Goal: Use online tool/utility: Utilize a website feature to perform a specific function

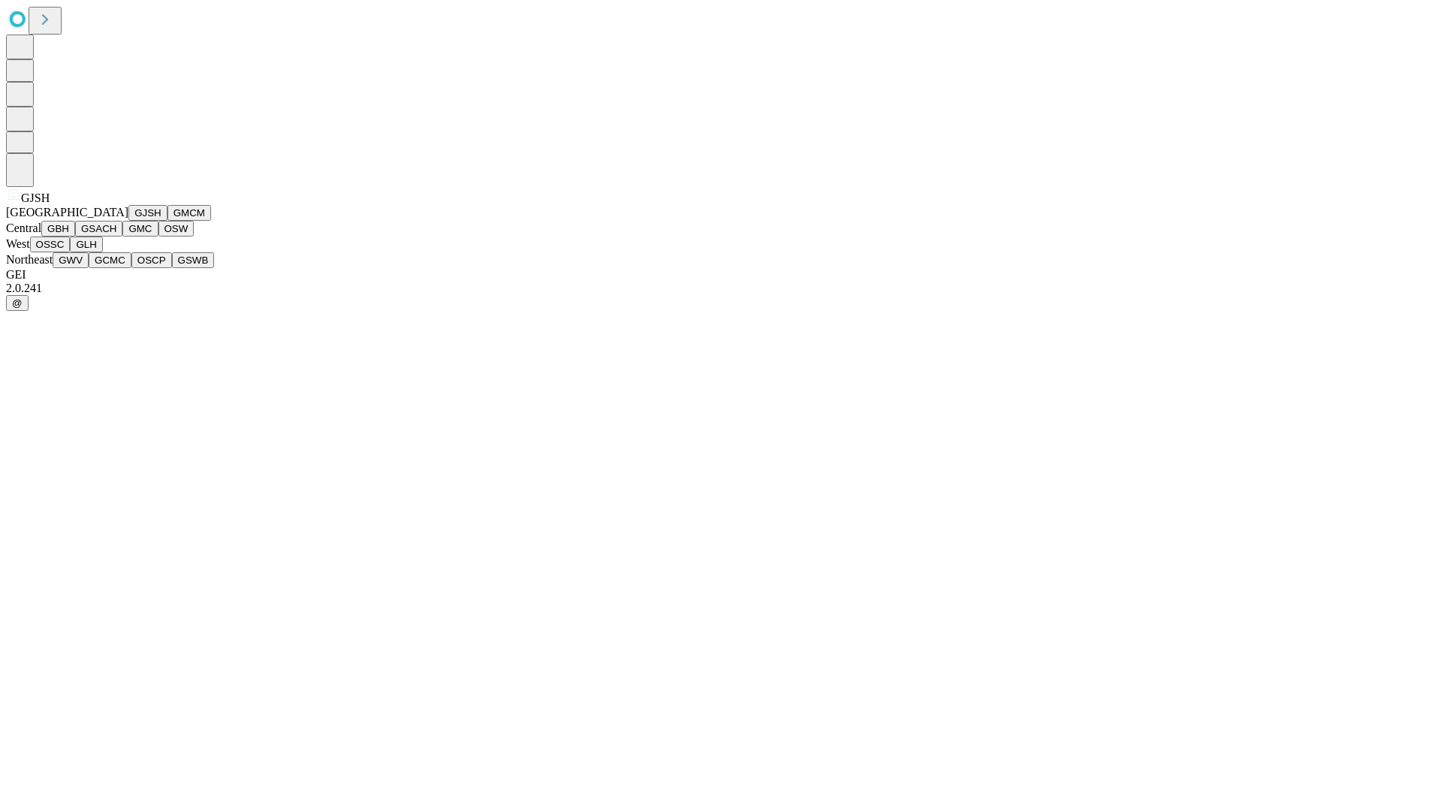
click at [128, 221] on button "GJSH" at bounding box center [147, 213] width 39 height 16
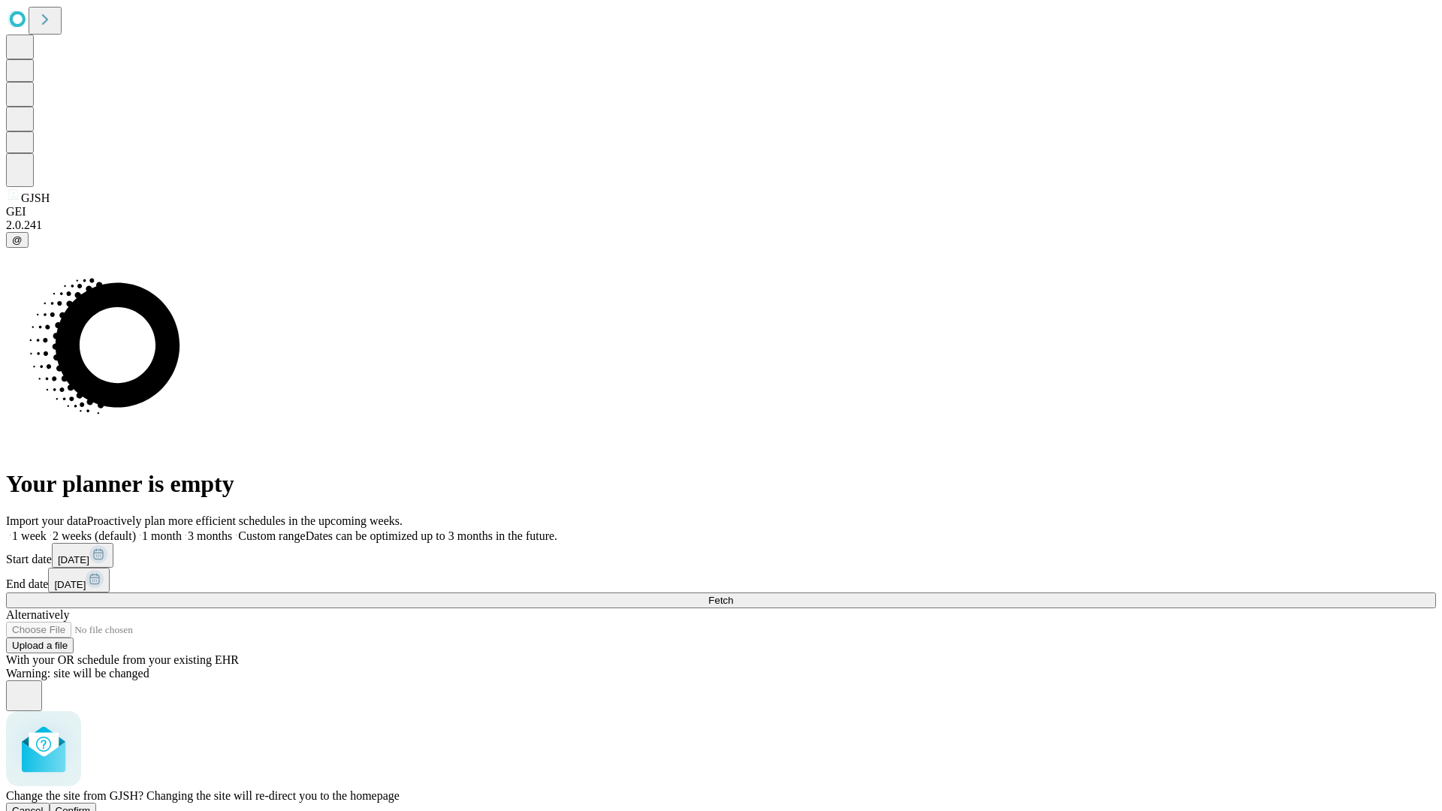
click at [91, 805] on span "Confirm" at bounding box center [73, 810] width 35 height 11
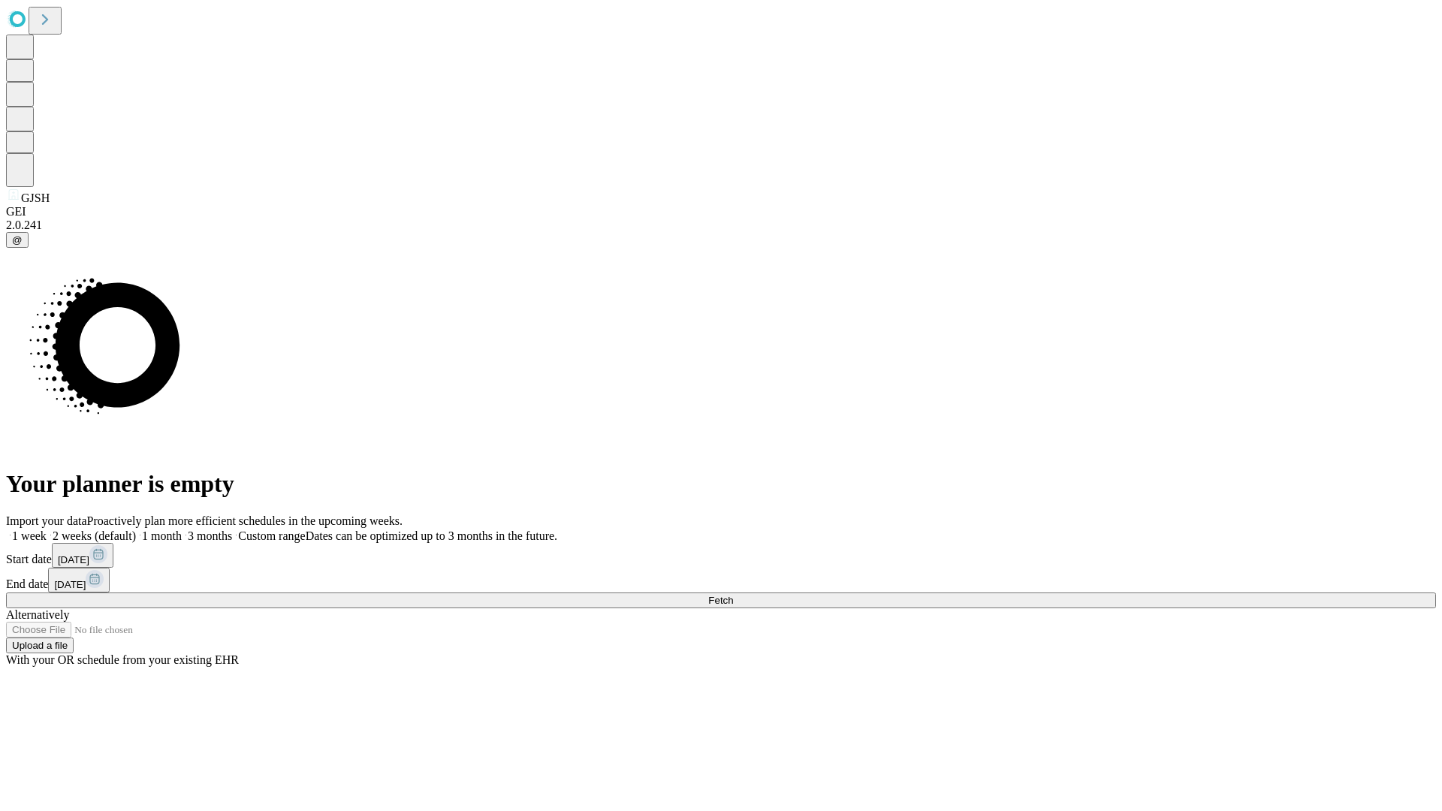
click at [182, 529] on label "1 month" at bounding box center [159, 535] width 46 height 13
click at [733, 595] on span "Fetch" at bounding box center [720, 600] width 25 height 11
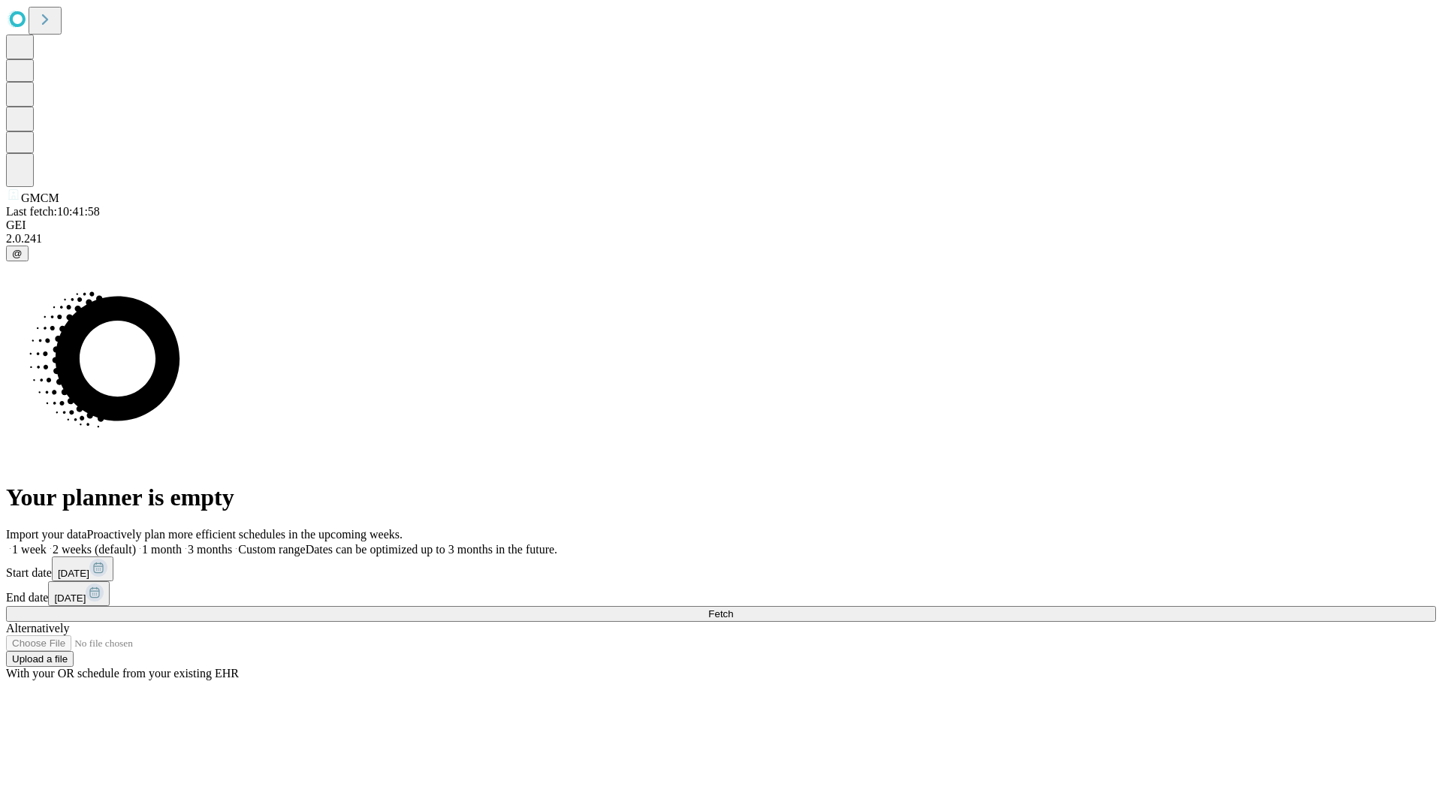
click at [182, 543] on label "1 month" at bounding box center [159, 549] width 46 height 13
click at [733, 608] on span "Fetch" at bounding box center [720, 613] width 25 height 11
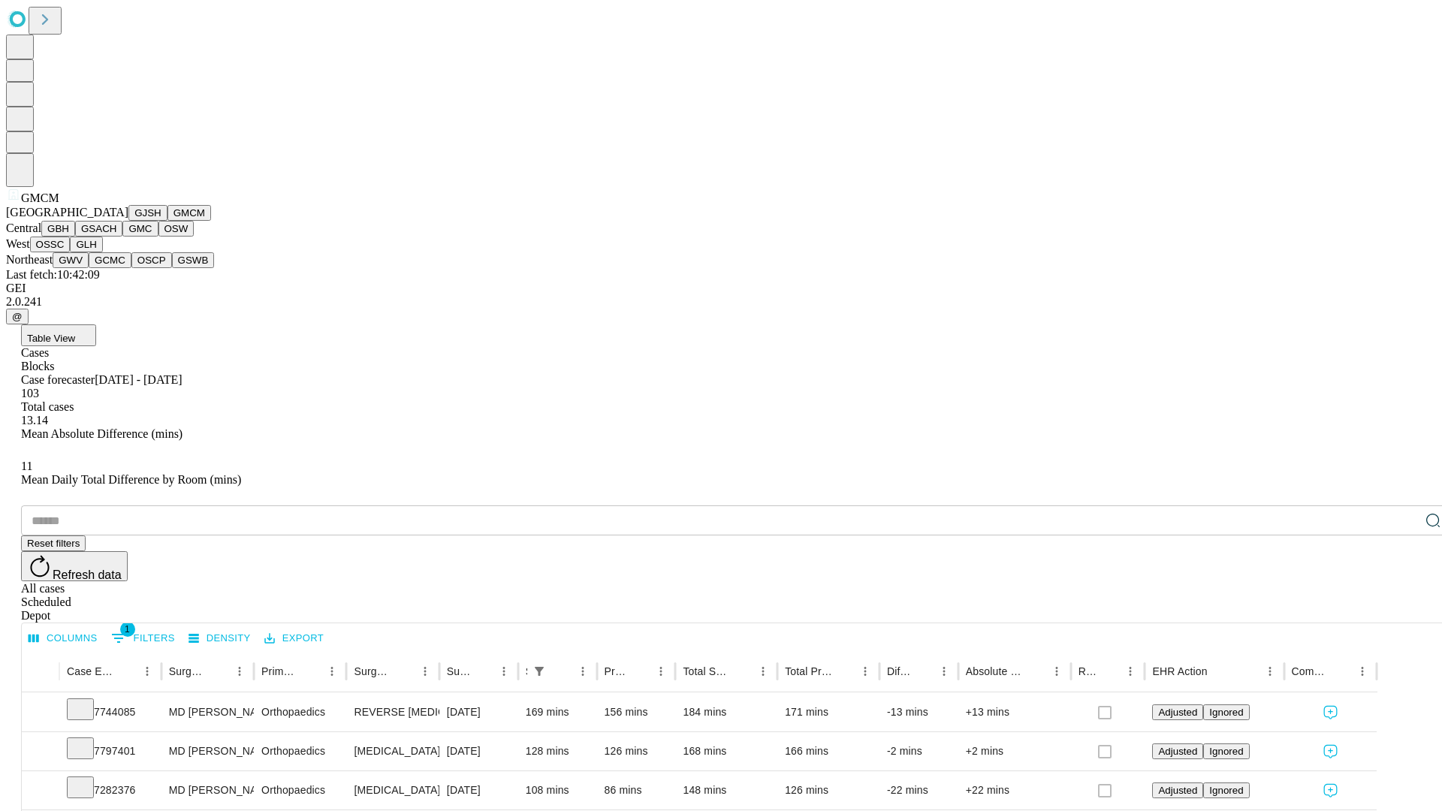
click at [75, 237] on button "GBH" at bounding box center [58, 229] width 34 height 16
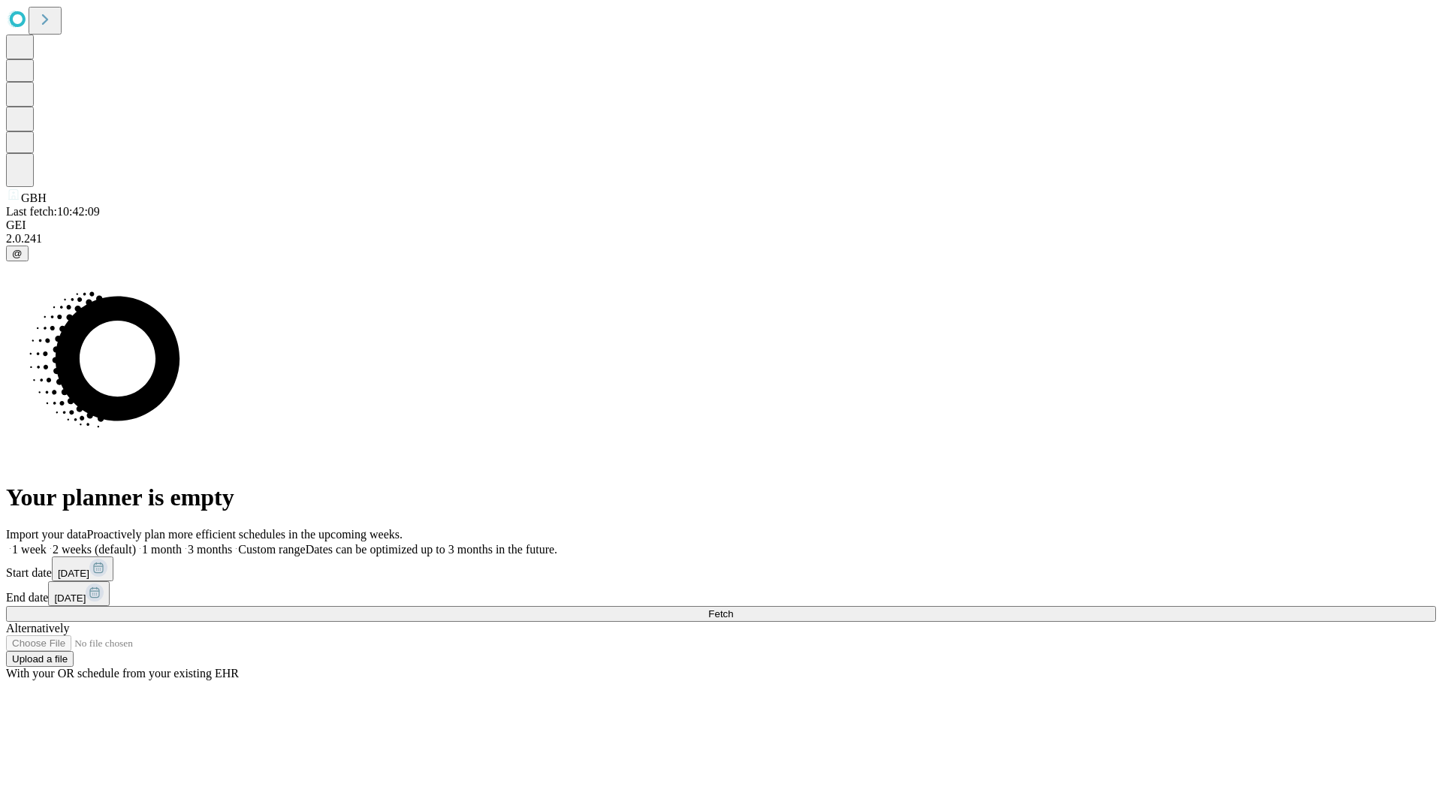
click at [182, 543] on label "1 month" at bounding box center [159, 549] width 46 height 13
click at [733, 608] on span "Fetch" at bounding box center [720, 613] width 25 height 11
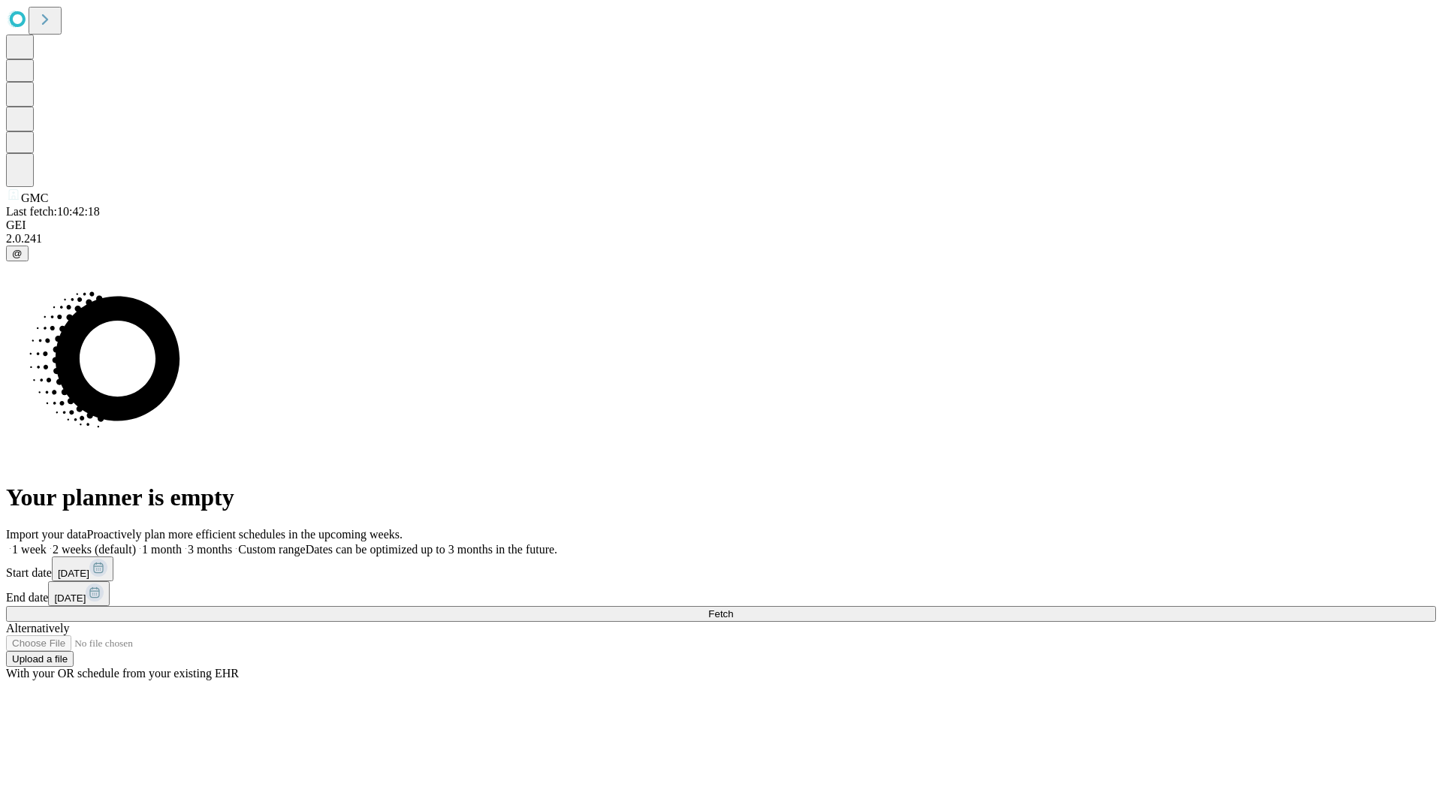
click at [182, 543] on label "1 month" at bounding box center [159, 549] width 46 height 13
click at [733, 608] on span "Fetch" at bounding box center [720, 613] width 25 height 11
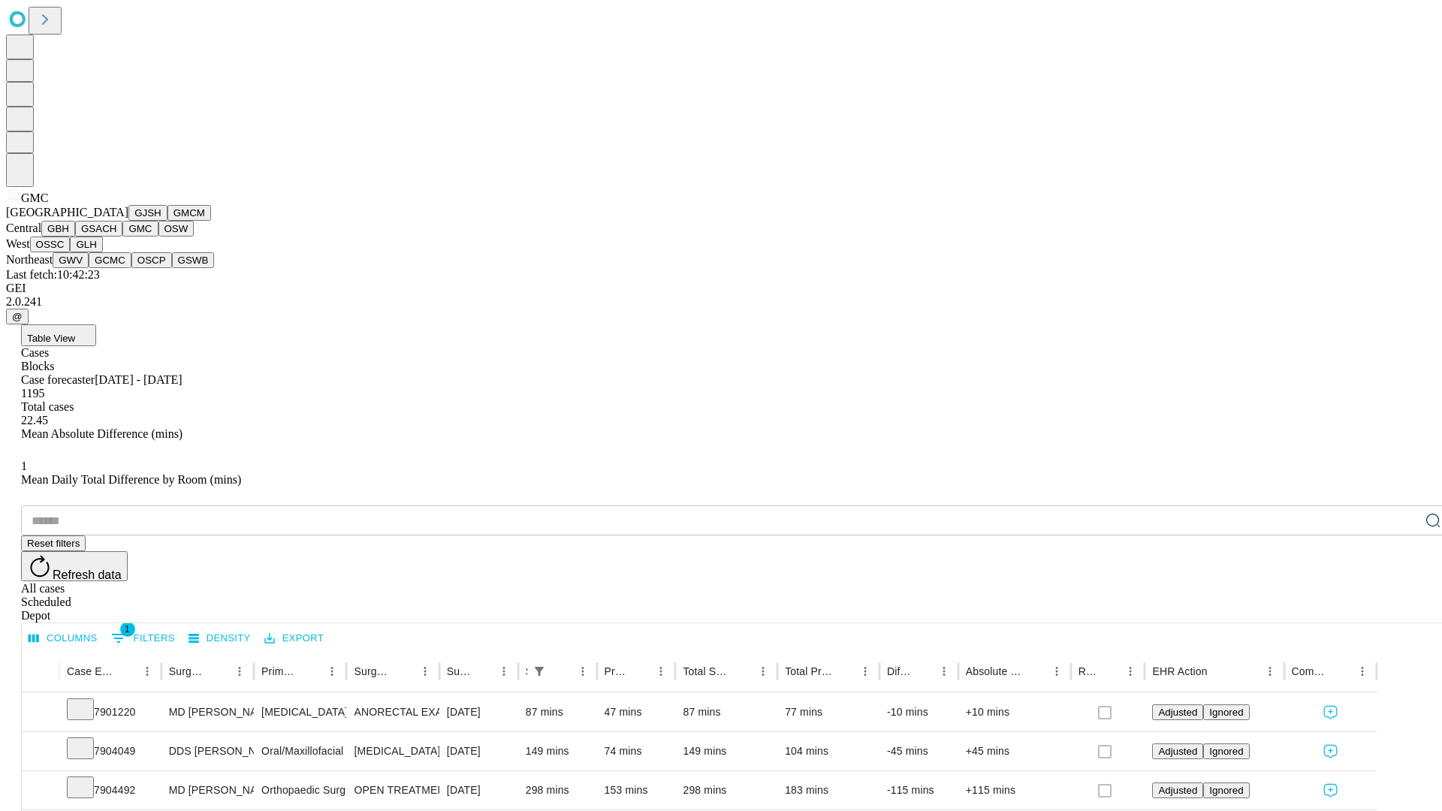
click at [158, 237] on button "OSW" at bounding box center [176, 229] width 36 height 16
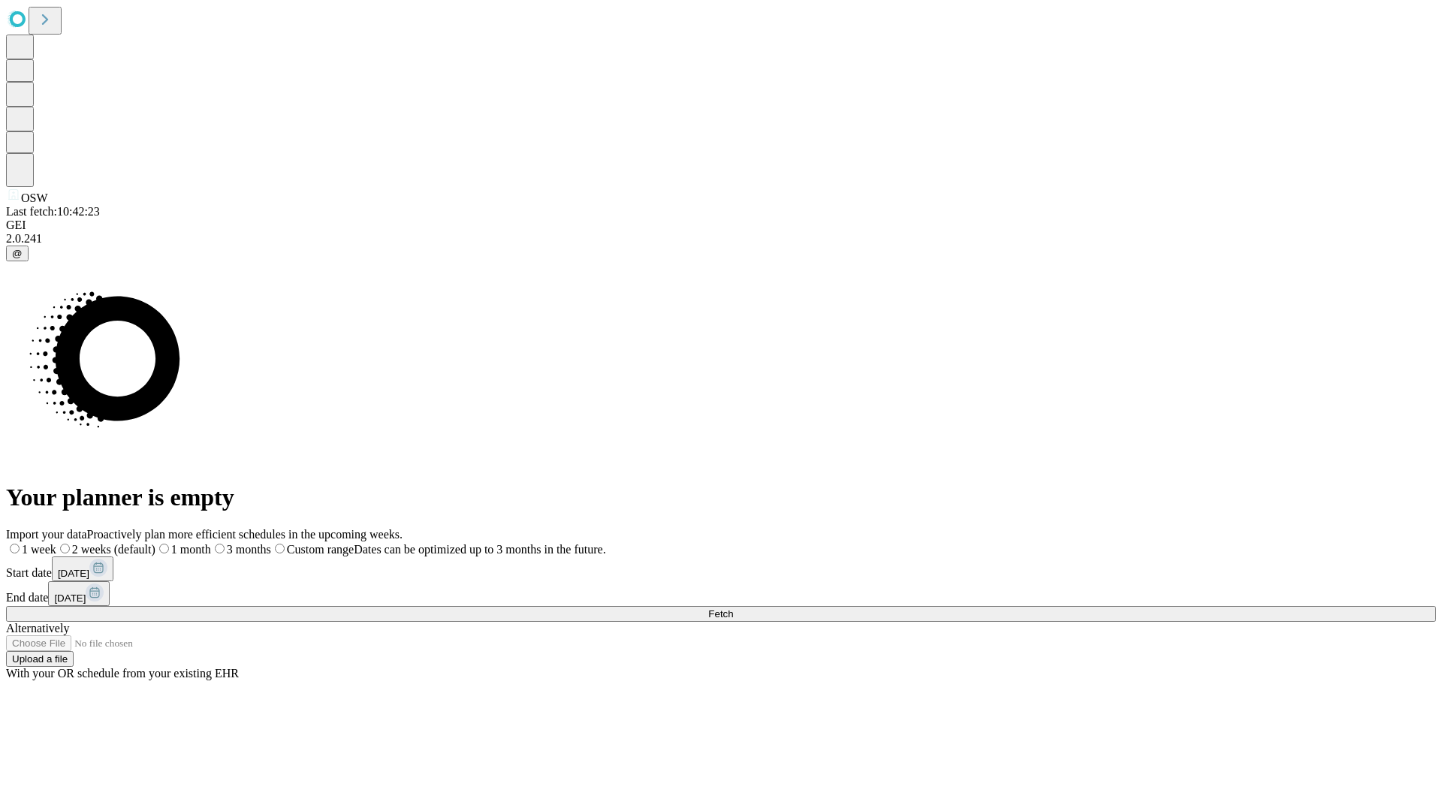
click at [211, 543] on label "1 month" at bounding box center [183, 549] width 56 height 13
click at [733, 608] on span "Fetch" at bounding box center [720, 613] width 25 height 11
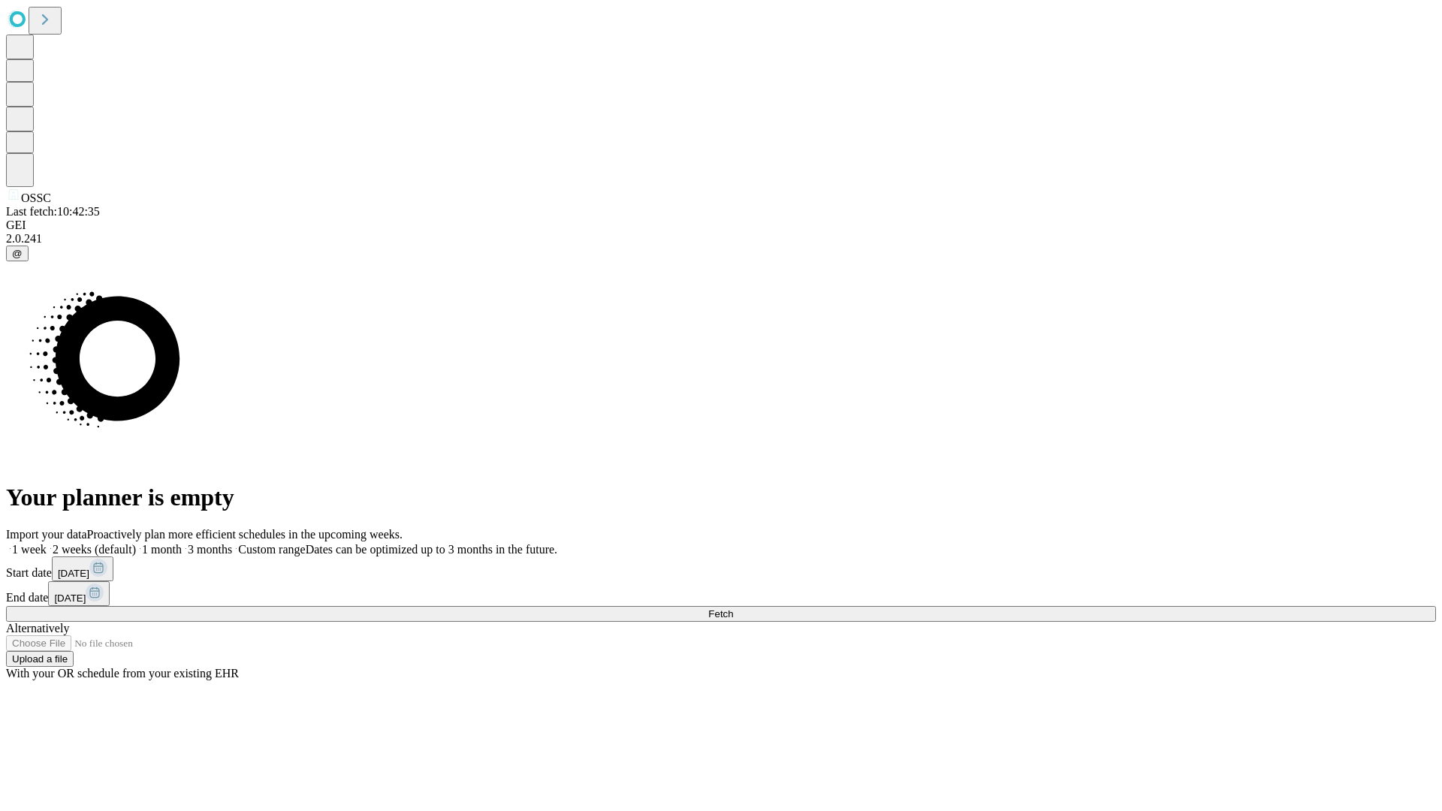
click at [733, 608] on span "Fetch" at bounding box center [720, 613] width 25 height 11
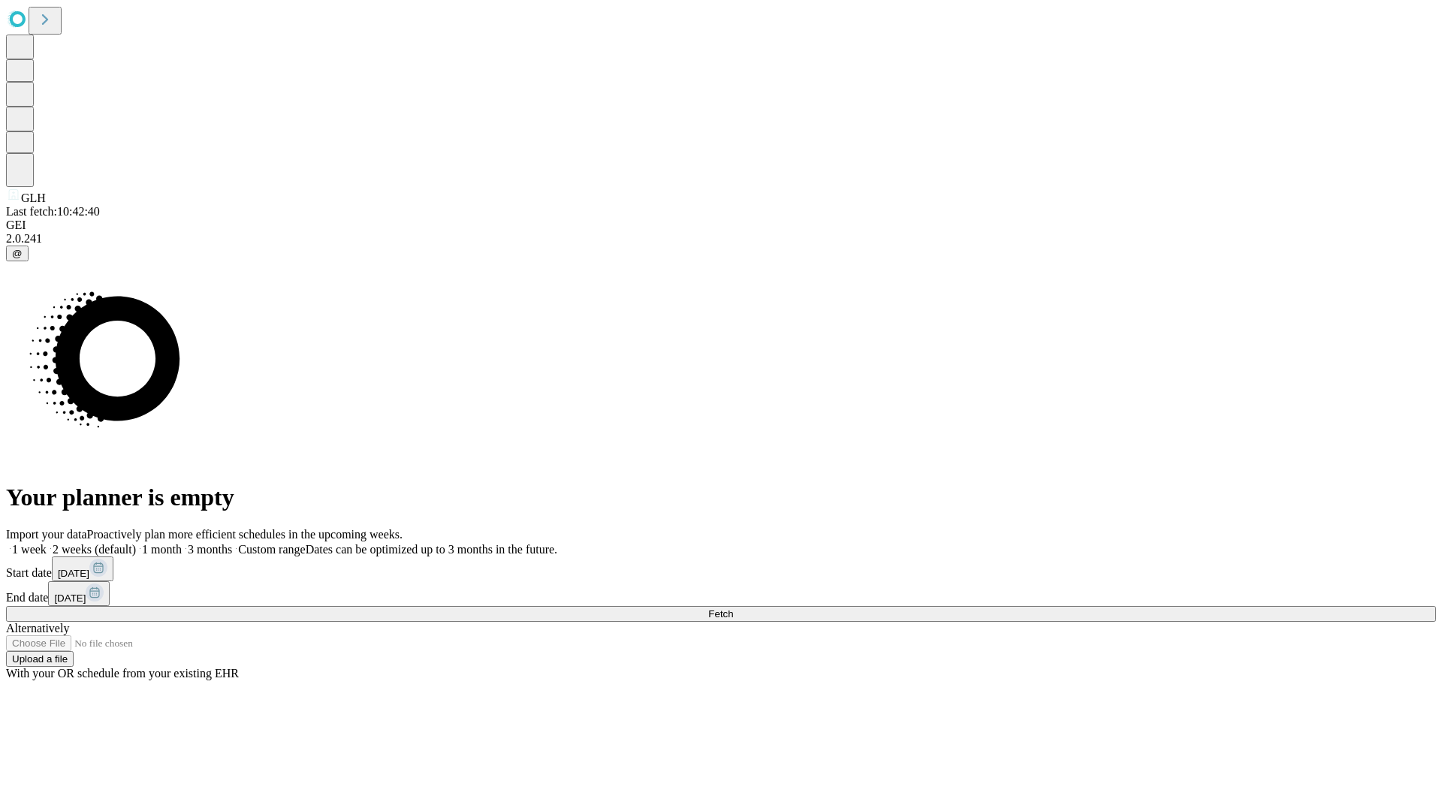
click at [182, 543] on label "1 month" at bounding box center [159, 549] width 46 height 13
click at [733, 608] on span "Fetch" at bounding box center [720, 613] width 25 height 11
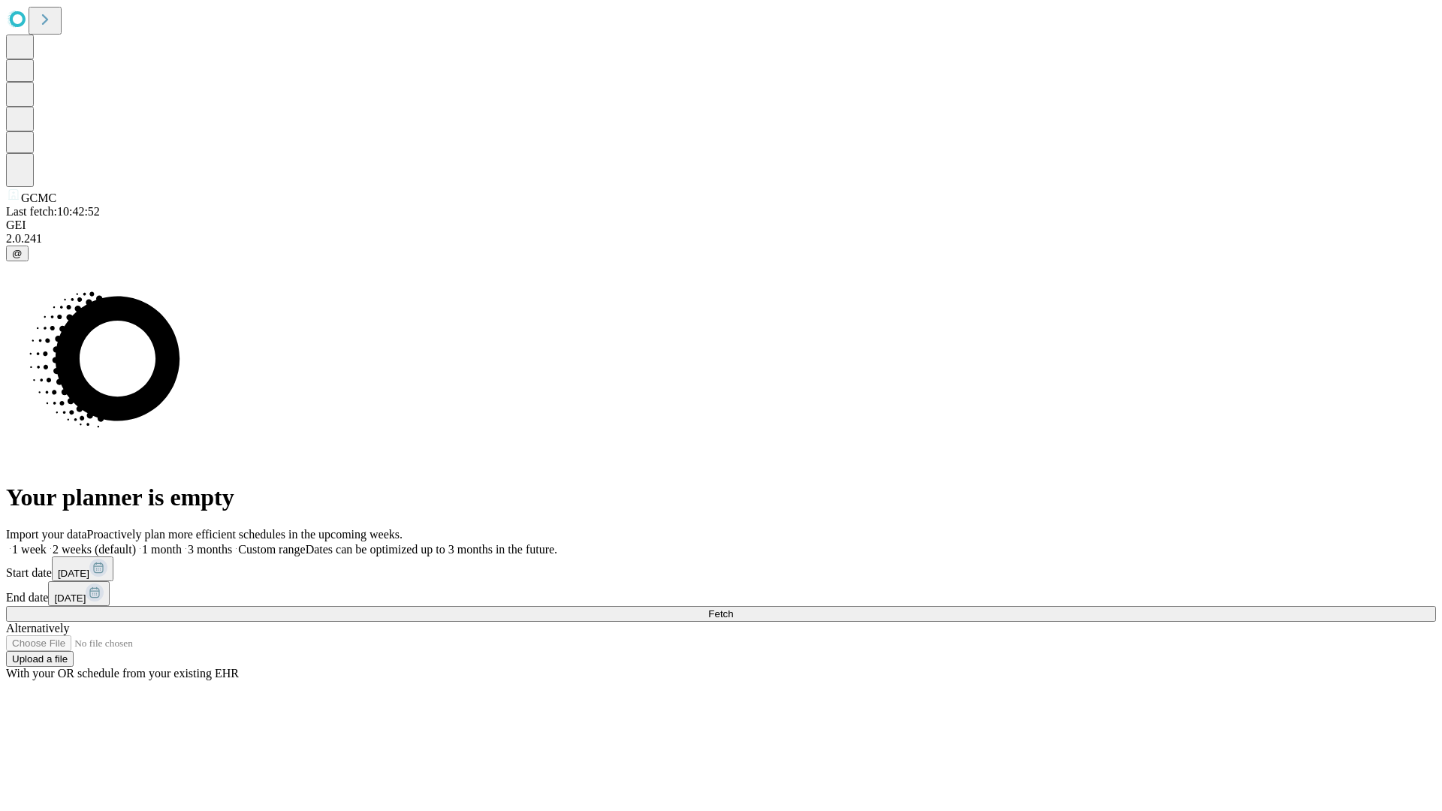
click at [182, 543] on label "1 month" at bounding box center [159, 549] width 46 height 13
click at [733, 608] on span "Fetch" at bounding box center [720, 613] width 25 height 11
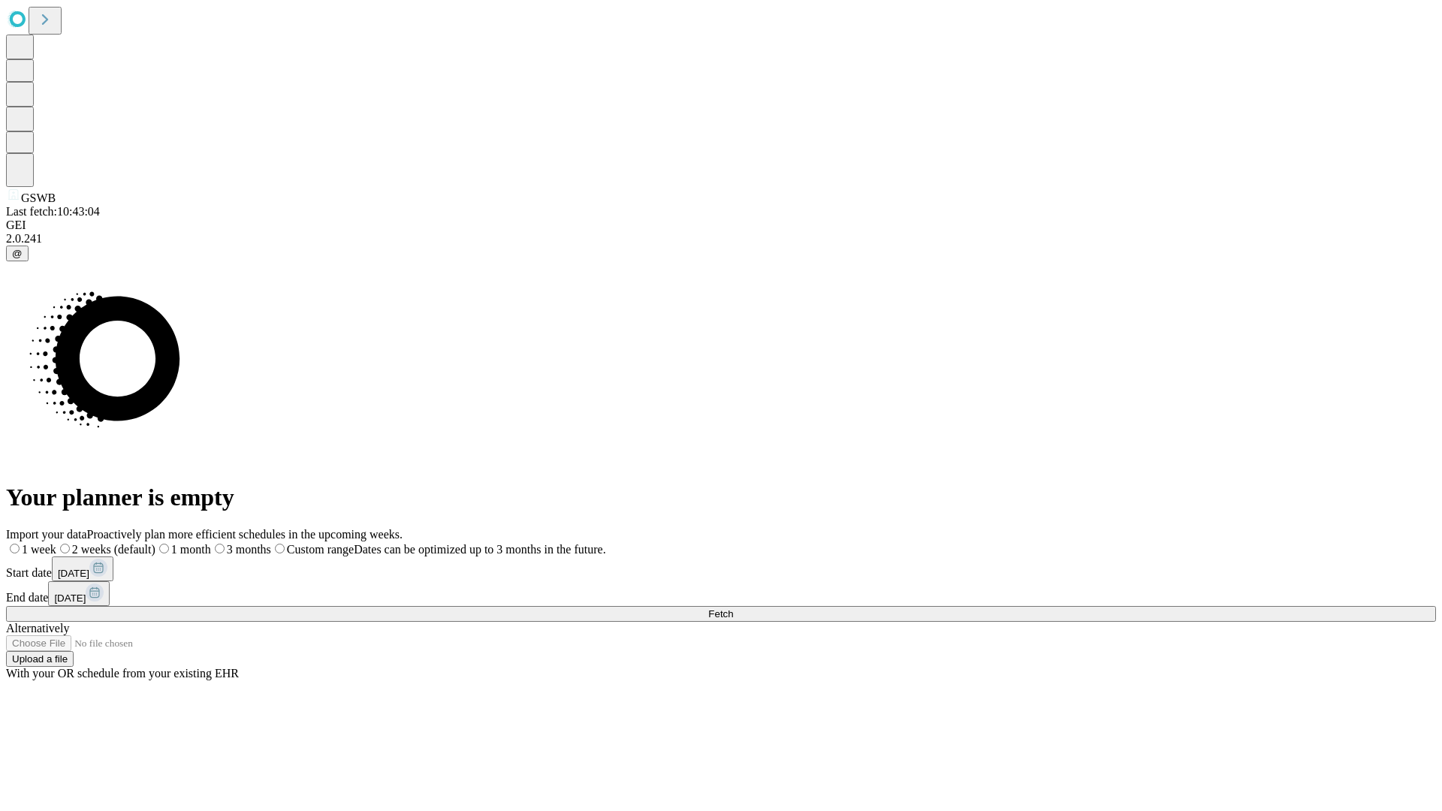
click at [211, 543] on label "1 month" at bounding box center [183, 549] width 56 height 13
click at [733, 608] on span "Fetch" at bounding box center [720, 613] width 25 height 11
